Goal: Information Seeking & Learning: Learn about a topic

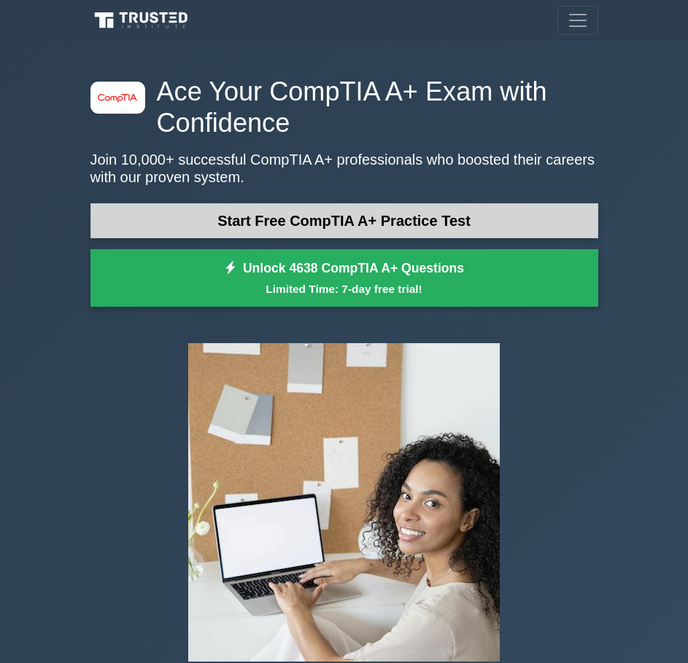
click at [329, 223] on link "Start Free CompTIA A+ Practice Test" at bounding box center [343, 220] width 507 height 35
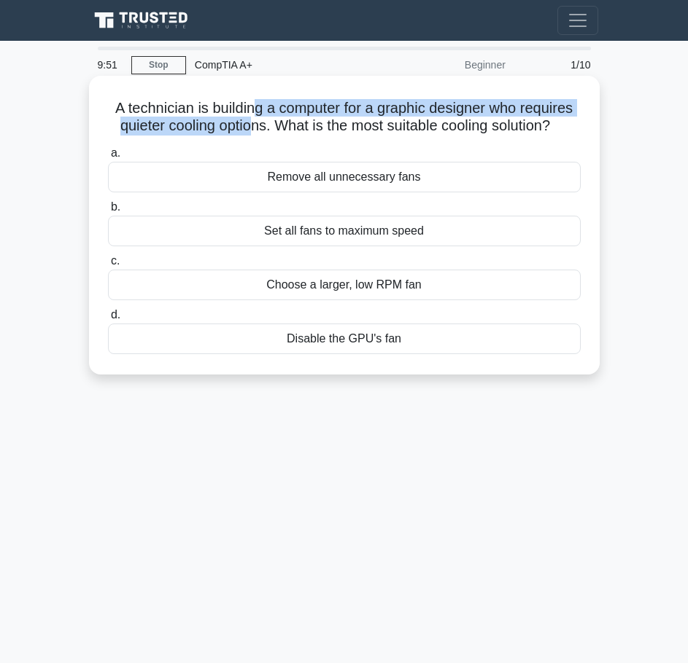
drag, startPoint x: 254, startPoint y: 104, endPoint x: 247, endPoint y: 131, distance: 27.9
click at [247, 131] on h5 "A technician is building a computer for a graphic designer who requires quieter…" at bounding box center [343, 117] width 475 height 36
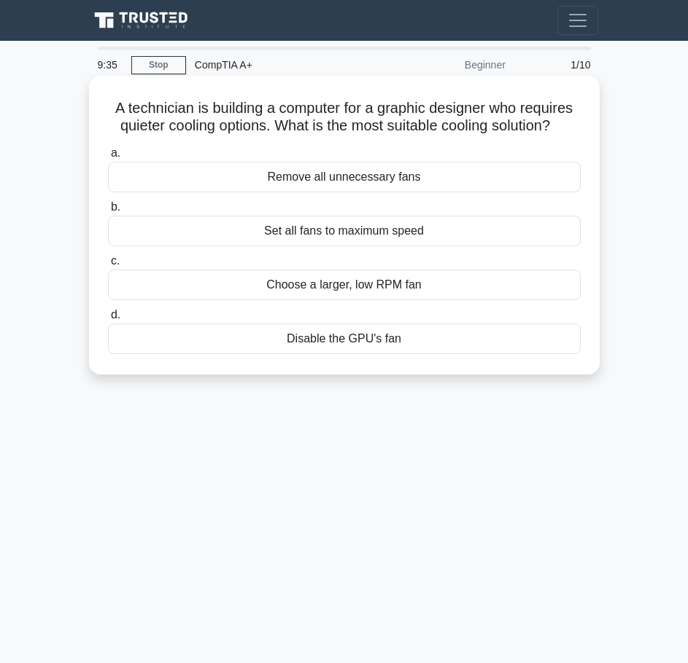
click at [299, 290] on div "Choose a larger, low RPM fan" at bounding box center [344, 285] width 472 height 31
click at [108, 266] on input "c. Choose a larger, low RPM fan" at bounding box center [108, 261] width 0 height 9
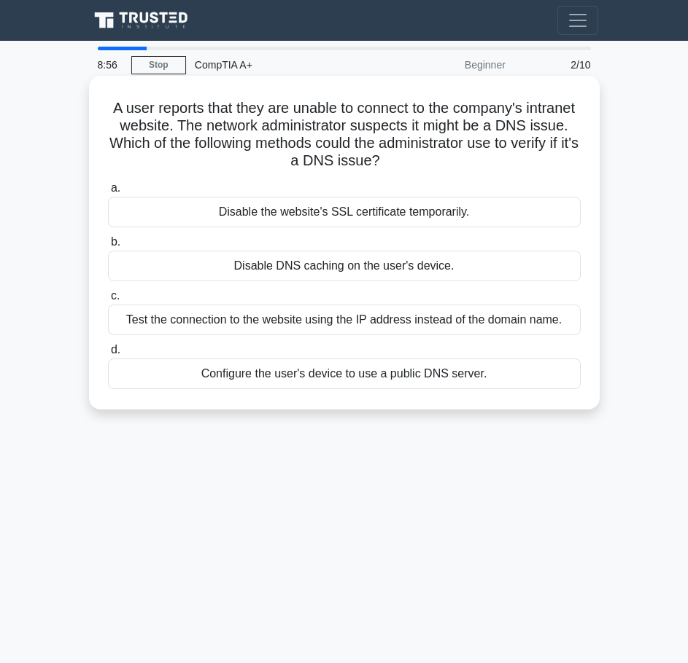
click at [294, 260] on div "Disable DNS caching on the user's device." at bounding box center [344, 266] width 472 height 31
click at [108, 247] on input "b. Disable DNS caching on the user's device." at bounding box center [108, 242] width 0 height 9
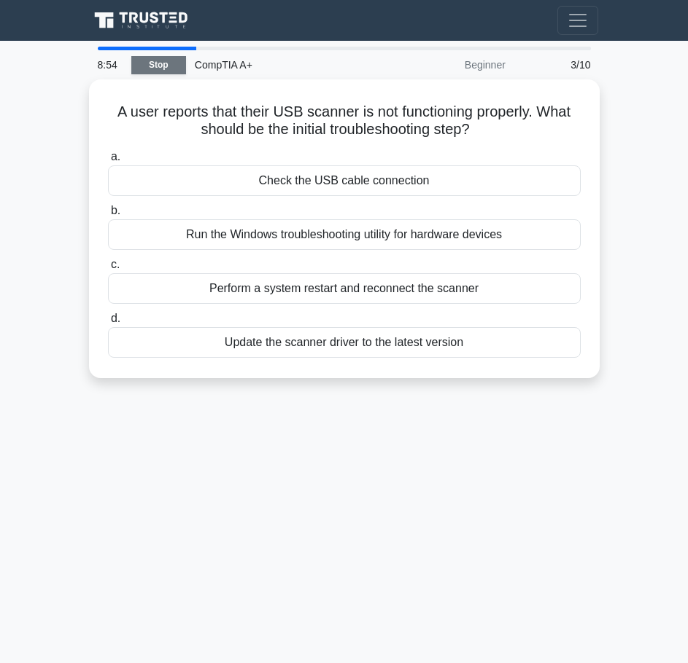
click at [152, 72] on link "Stop" at bounding box center [158, 65] width 55 height 18
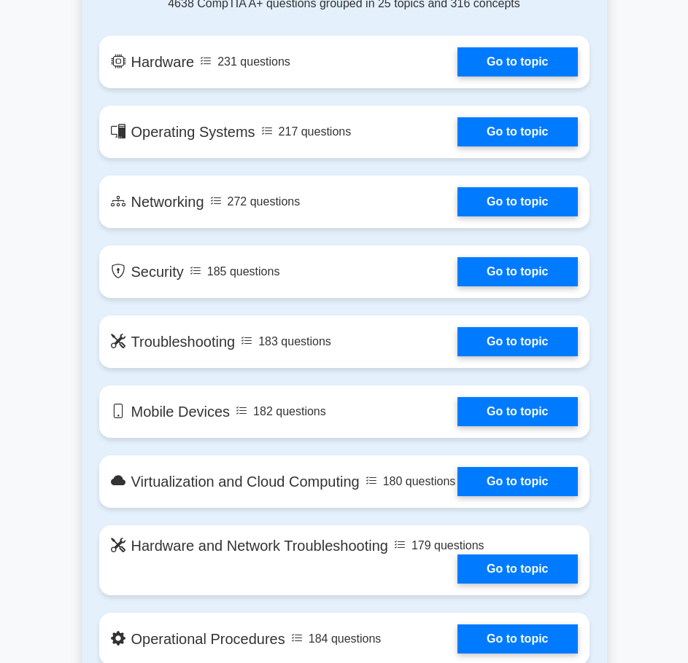
scroll to position [1210, 0]
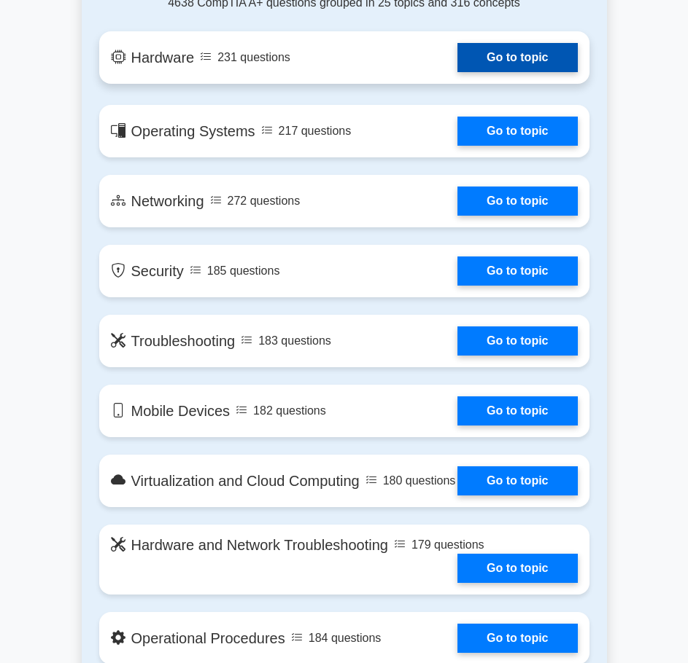
click at [558, 56] on link "Go to topic" at bounding box center [517, 57] width 120 height 29
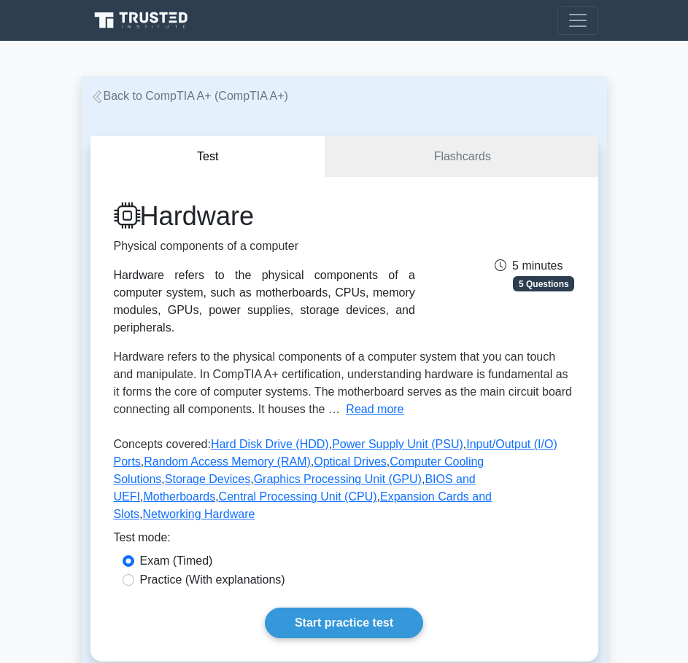
click at [262, 572] on label "Practice (With explanations)" at bounding box center [212, 580] width 145 height 17
click at [134, 575] on input "Practice (With explanations)" at bounding box center [128, 581] width 12 height 12
radio input "true"
click at [348, 401] on button "Read more" at bounding box center [375, 409] width 58 height 17
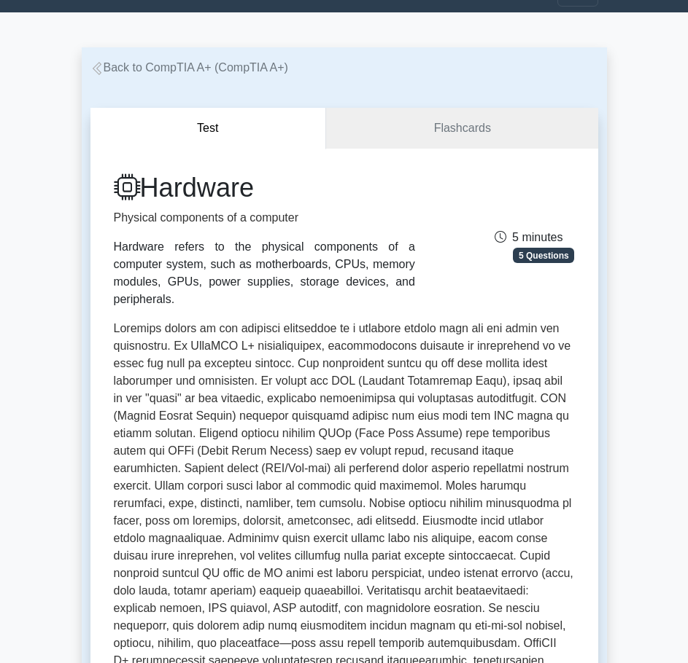
scroll to position [18, 0]
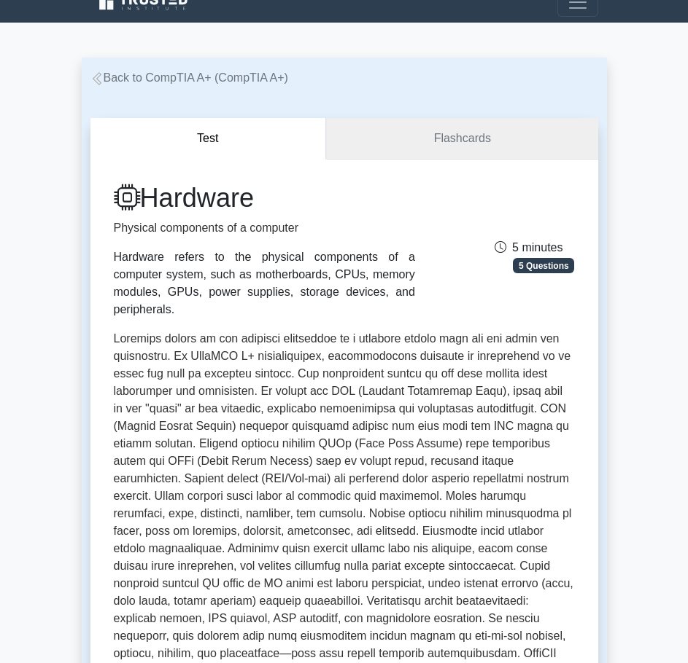
click at [430, 152] on link "Flashcards" at bounding box center [461, 139] width 271 height 42
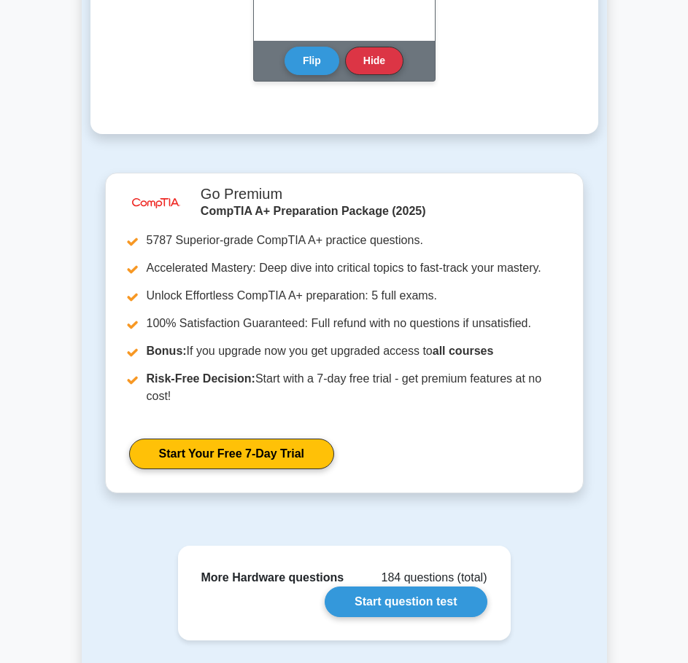
scroll to position [1982, 0]
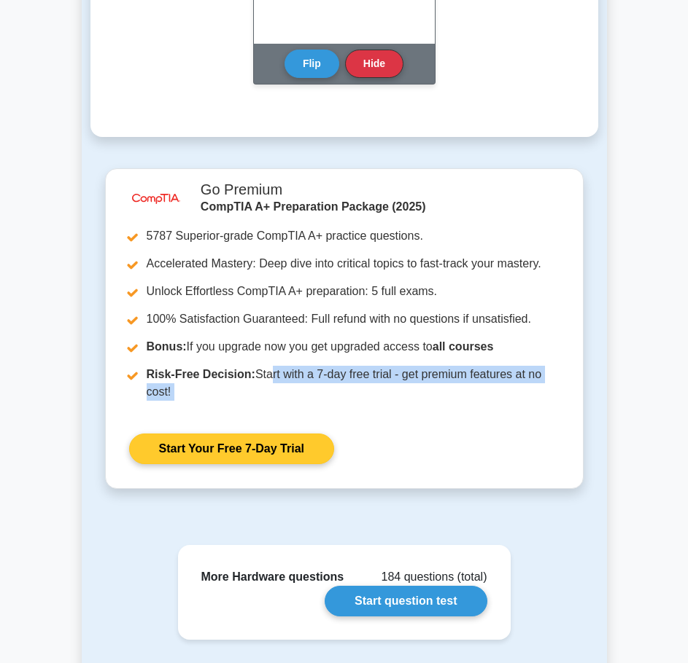
click at [264, 359] on ul "5787 Superior-grade CompTIA A+ practice questions. Accelerated Mastery: Deep di…" at bounding box center [344, 319] width 430 height 184
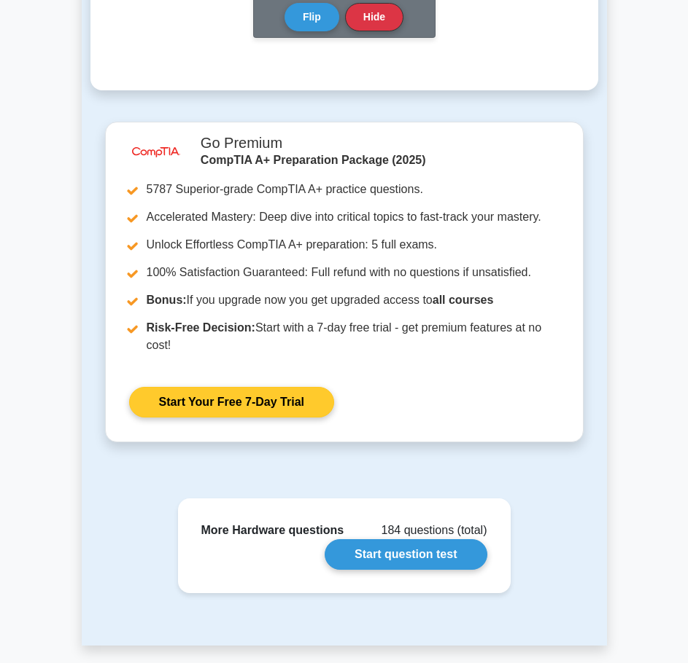
scroll to position [2028, 0]
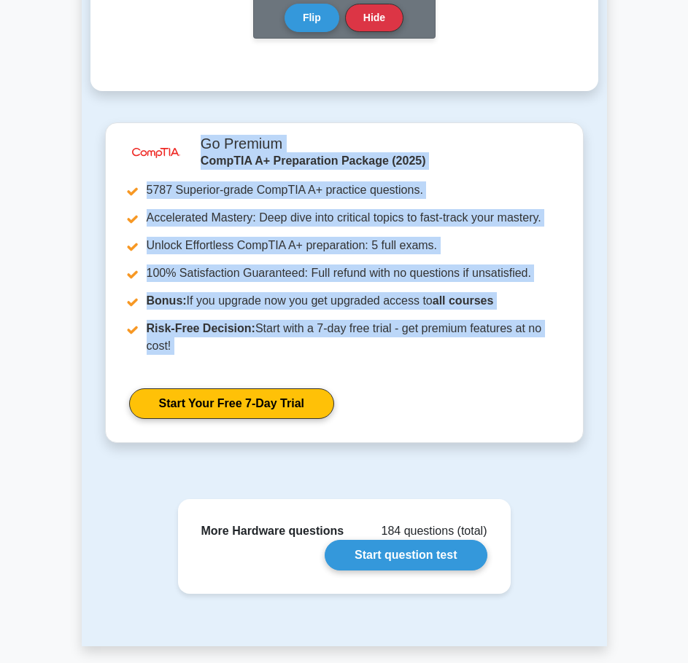
click at [157, 152] on div "image/svg+xml Go Premium CompTIA A+ Preparation Package (2025) 5787 Superior-gr…" at bounding box center [343, 282] width 453 height 319
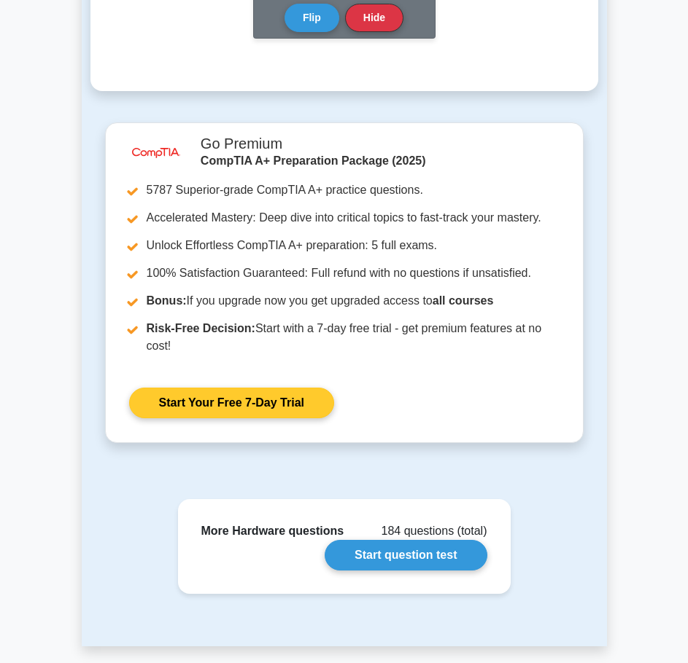
click at [224, 405] on link "Start Your Free 7-Day Trial" at bounding box center [231, 403] width 205 height 31
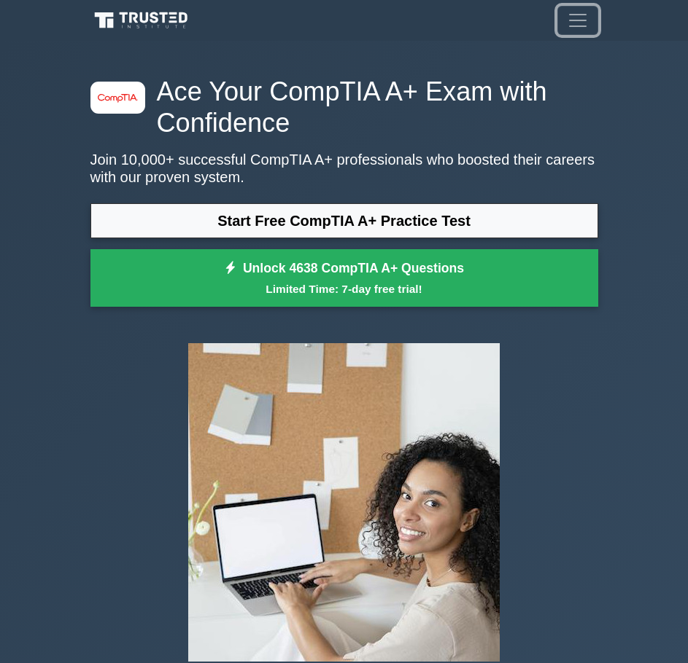
click at [577, 26] on span "Toggle navigation" at bounding box center [578, 20] width 22 height 22
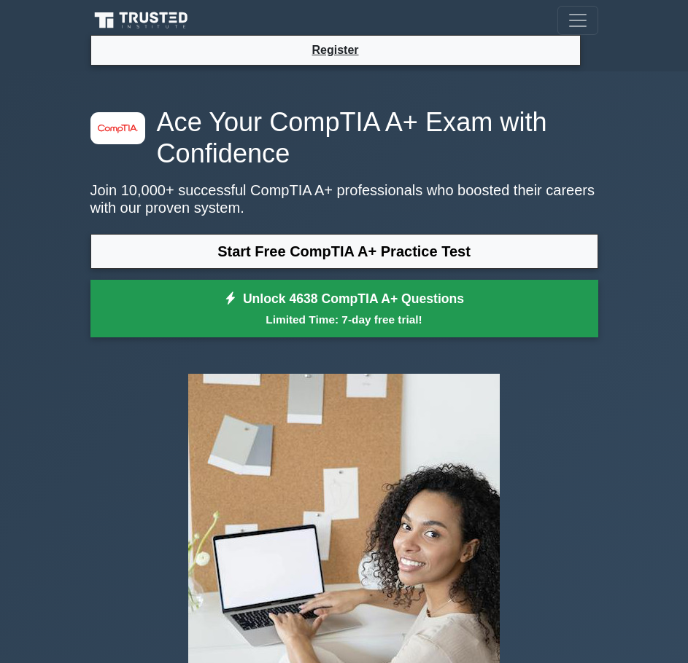
click at [234, 308] on link "Unlock 4638 CompTIA A+ Questions Limited Time: 7-day free trial!" at bounding box center [343, 309] width 507 height 58
